Goal: Information Seeking & Learning: Find specific fact

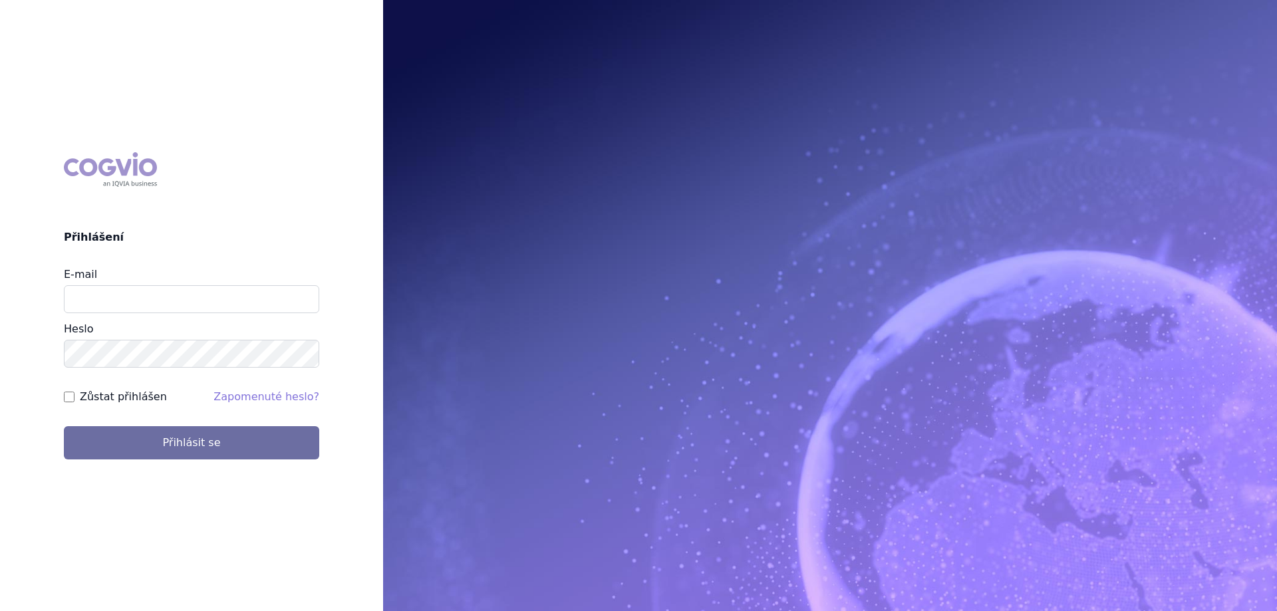
type input "[PERSON_NAME][EMAIL_ADDRESS][DOMAIN_NAME]"
click at [126, 396] on label "Zůstat přihlášen" at bounding box center [123, 397] width 87 height 16
click at [74, 396] on input "Zůstat přihlášen" at bounding box center [69, 397] width 11 height 11
checkbox input "true"
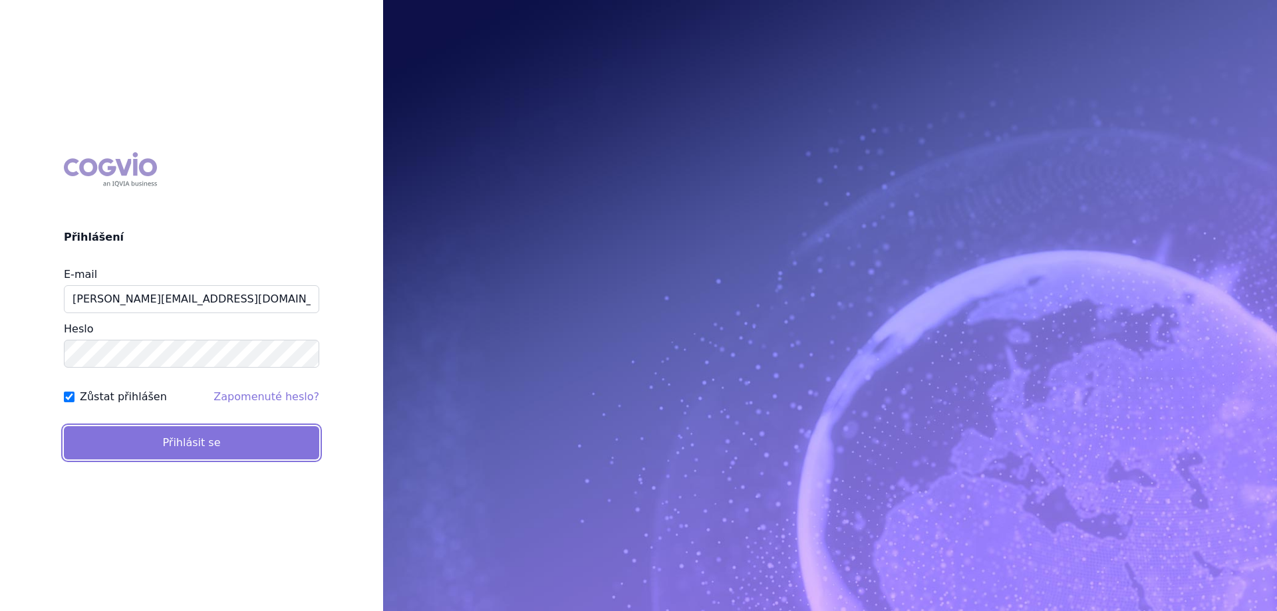
click at [129, 447] on button "Přihlásit se" at bounding box center [191, 442] width 255 height 33
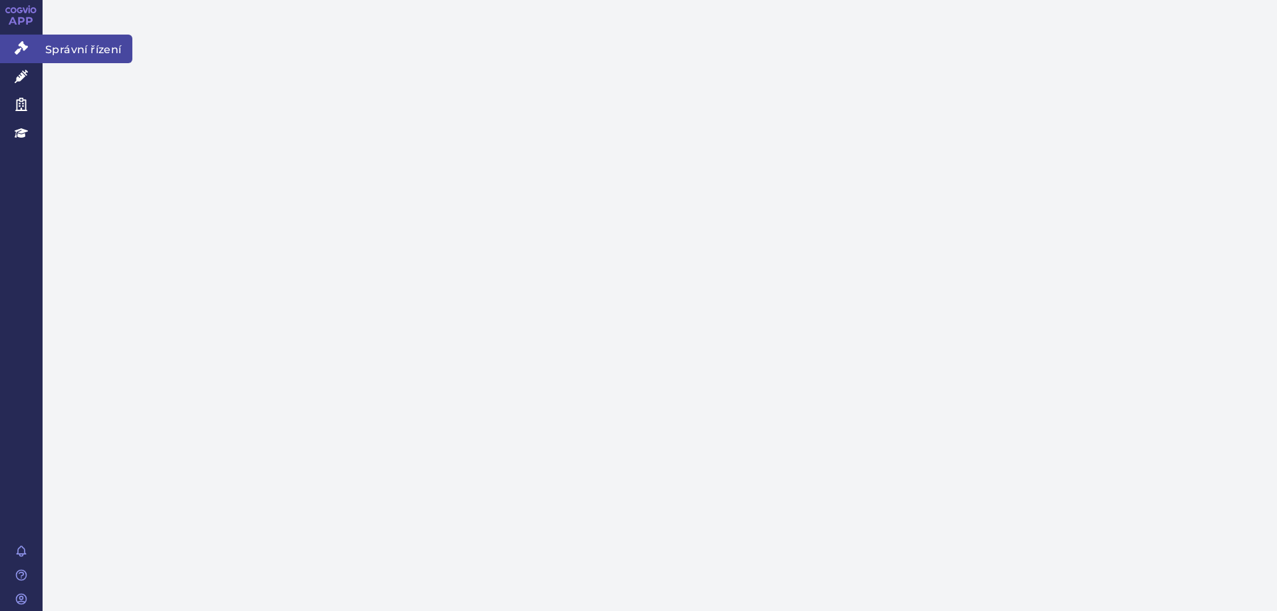
click at [21, 45] on icon at bounding box center [21, 47] width 13 height 13
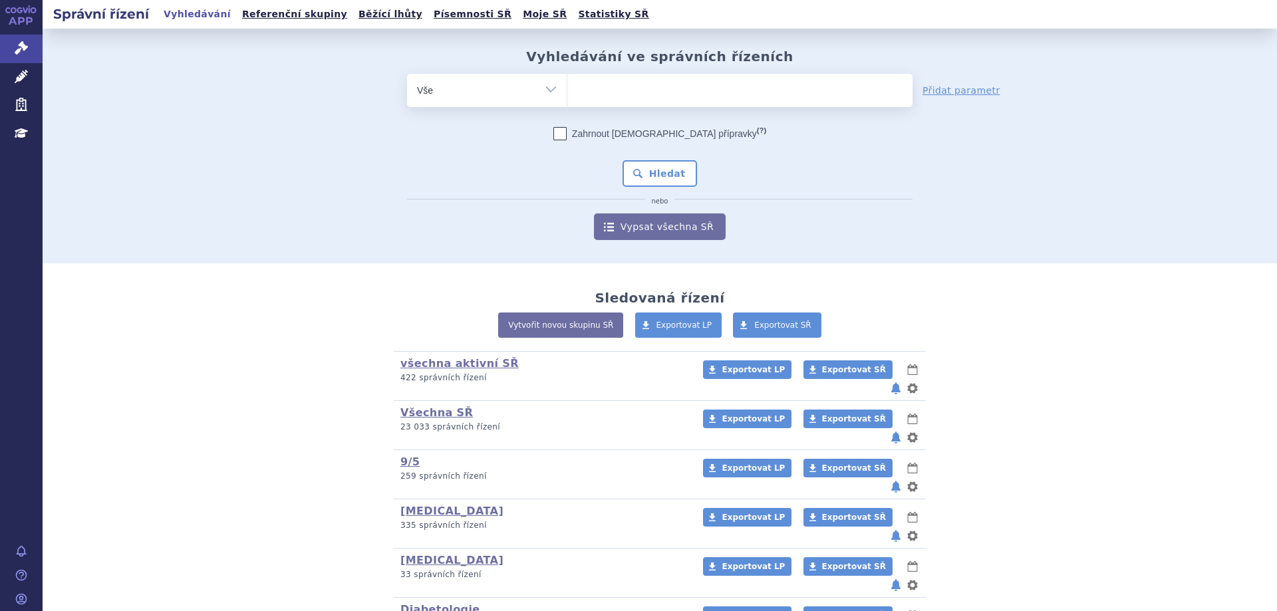
click at [590, 81] on ul at bounding box center [739, 88] width 345 height 28
click at [567, 81] on select at bounding box center [566, 89] width 1 height 33
click at [592, 99] on ul at bounding box center [739, 88] width 345 height 28
click at [567, 99] on select at bounding box center [566, 89] width 1 height 33
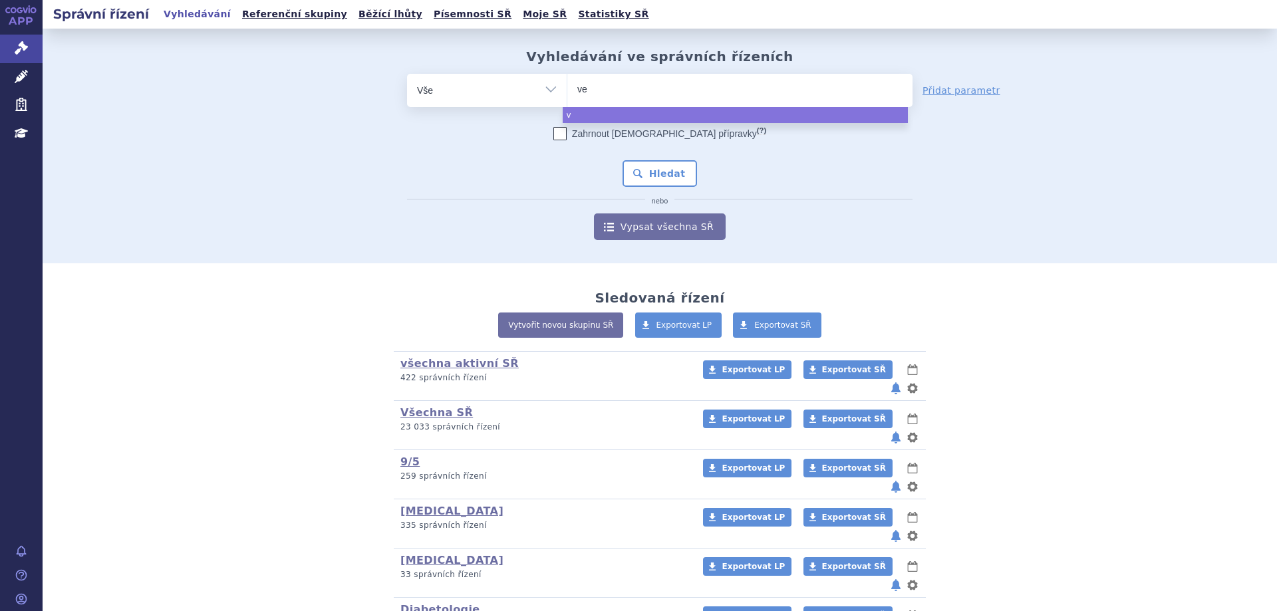
type input "ver"
type input "verz"
type input "verzeni"
type input "verzenios"
select select "verzenios"
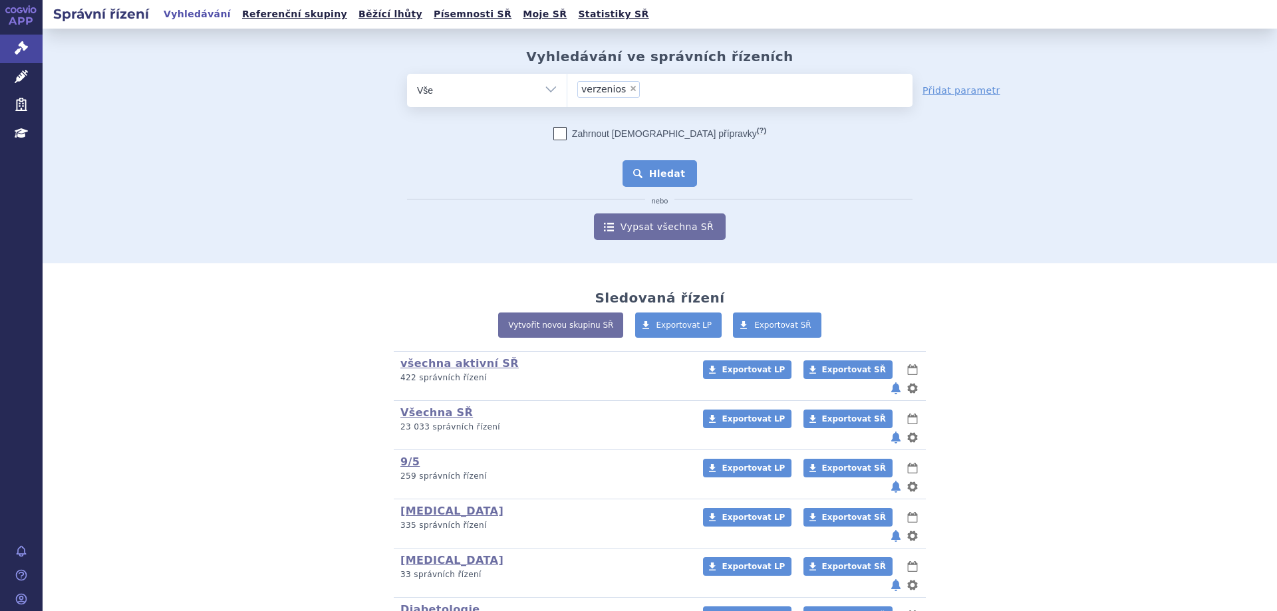
click at [679, 171] on button "Hledat" at bounding box center [659, 173] width 75 height 27
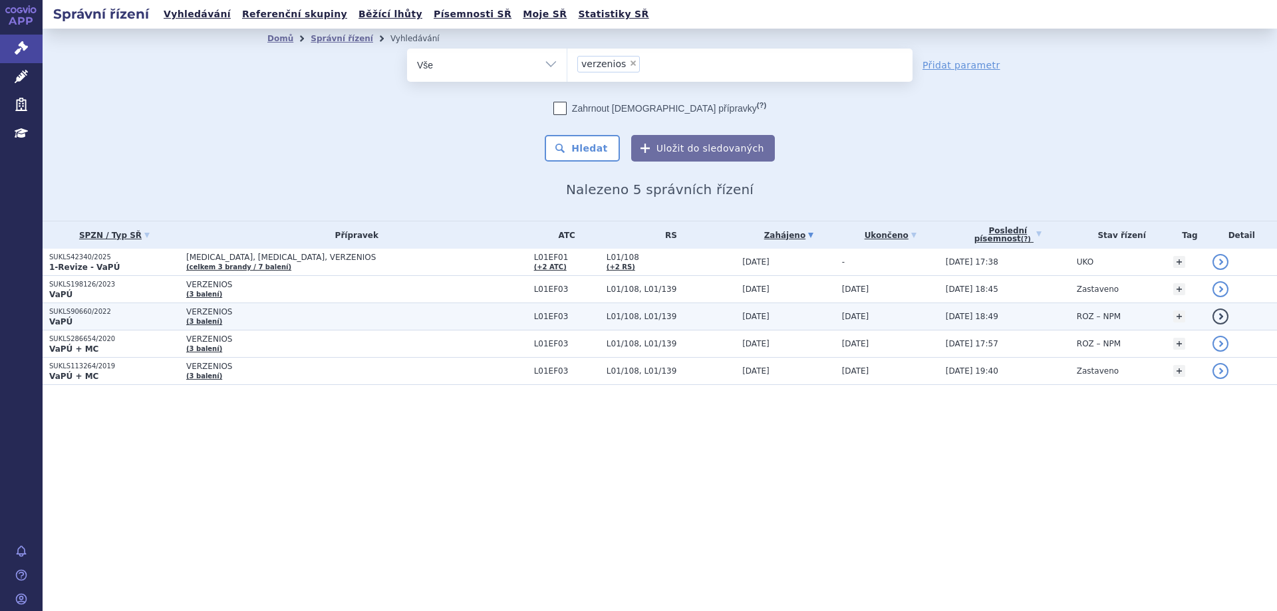
click at [67, 313] on p "SUKLS90660/2022" at bounding box center [114, 311] width 130 height 9
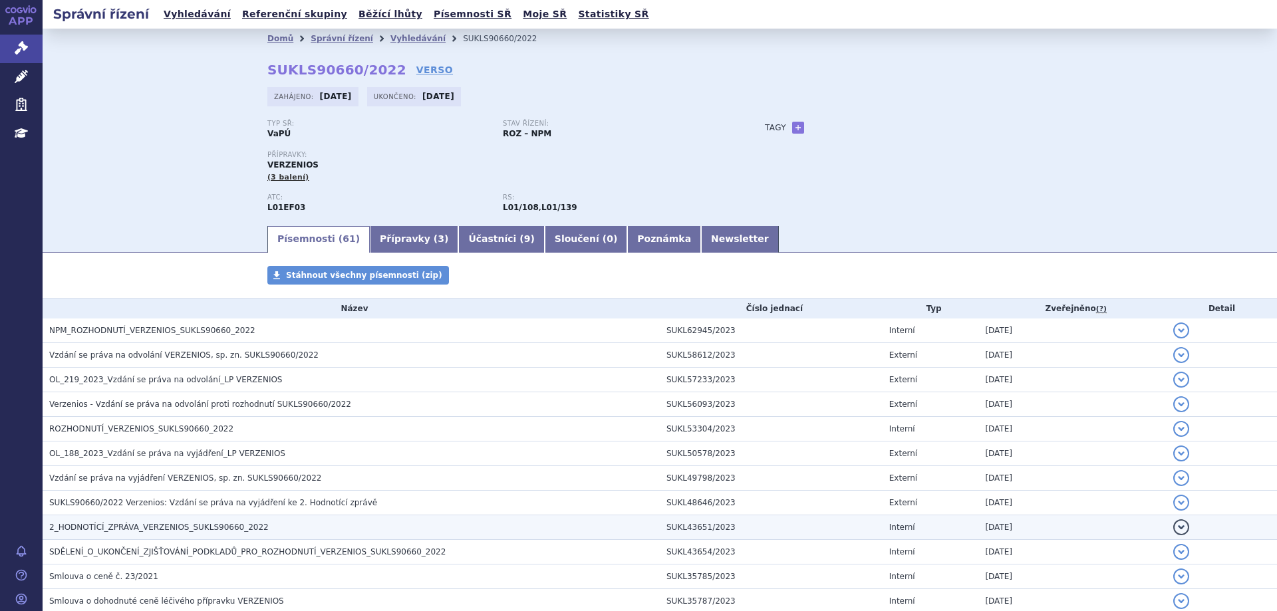
scroll to position [199, 0]
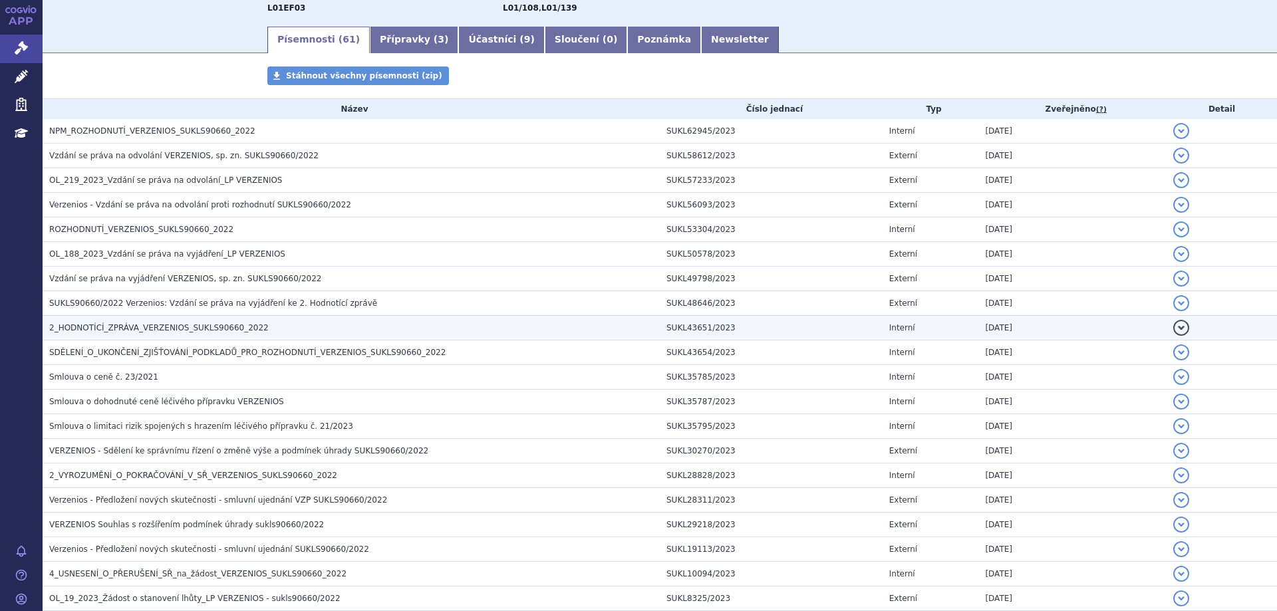
click at [142, 324] on span "2_HODNOTÍCÍ_ZPRÁVA_VERZENIOS_SUKLS90660_2022" at bounding box center [158, 327] width 219 height 9
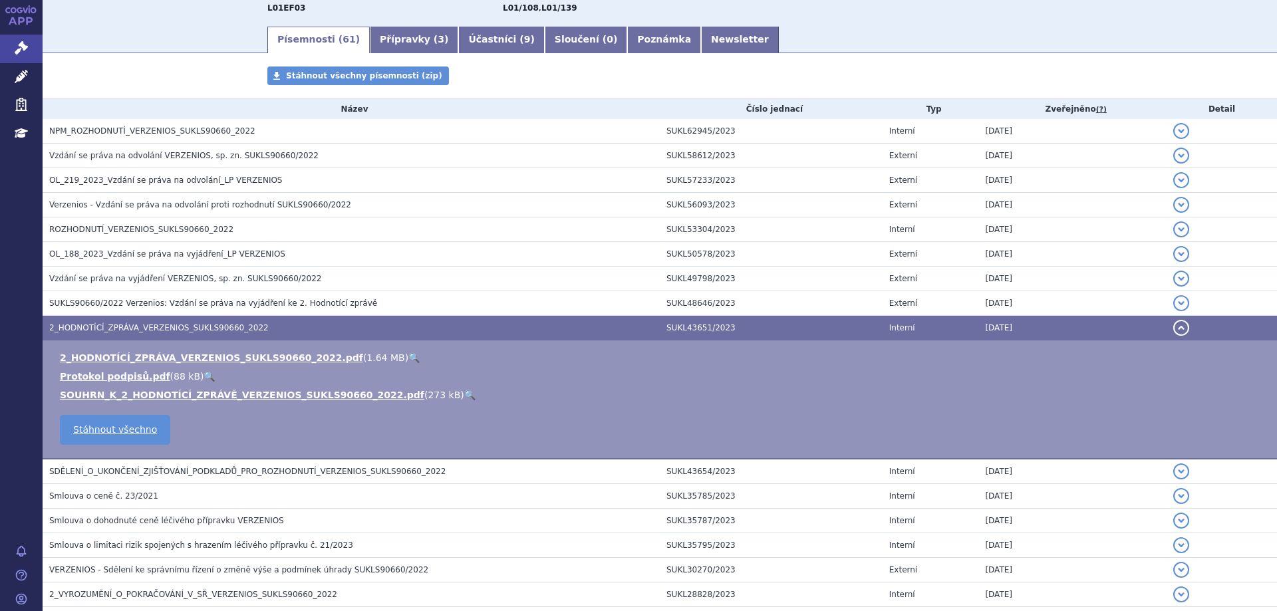
click at [153, 370] on li "Protokol podpisů.pdf ( 88 kB ) 🔍" at bounding box center [661, 376] width 1203 height 13
click at [152, 360] on link "2_HODNOTÍCÍ_ZPRÁVA_VERZENIOS_SUKLS90660_2022.pdf" at bounding box center [211, 357] width 303 height 11
